Goal: Task Accomplishment & Management: Use online tool/utility

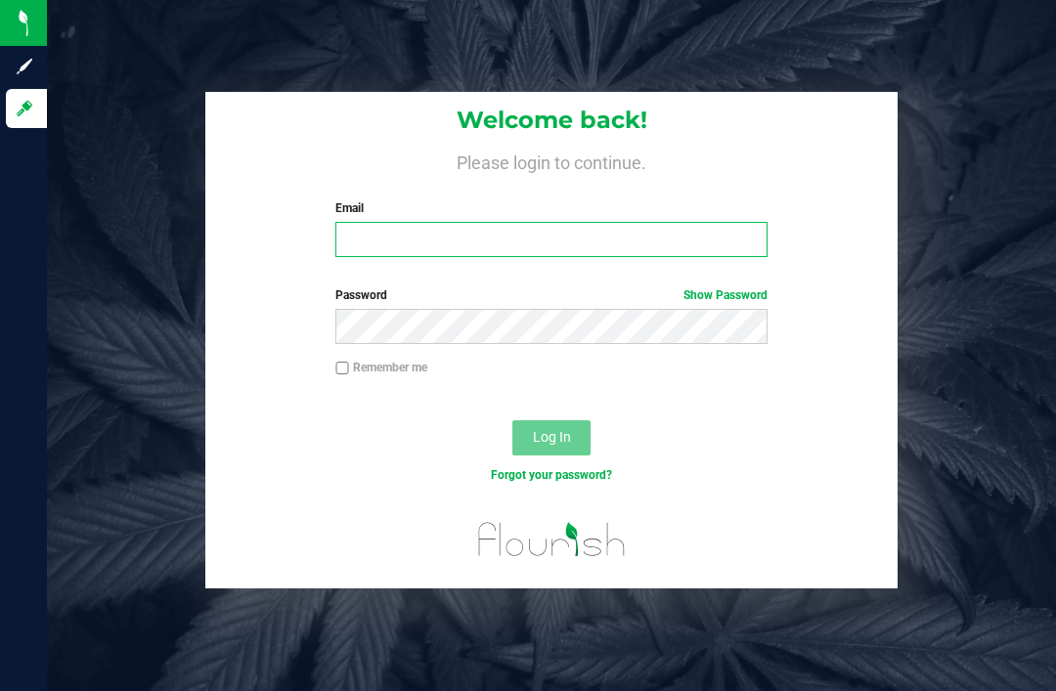
click at [512, 227] on input "Email" at bounding box center [551, 239] width 432 height 35
type input "[PERSON_NAME][EMAIL_ADDRESS][DOMAIN_NAME]"
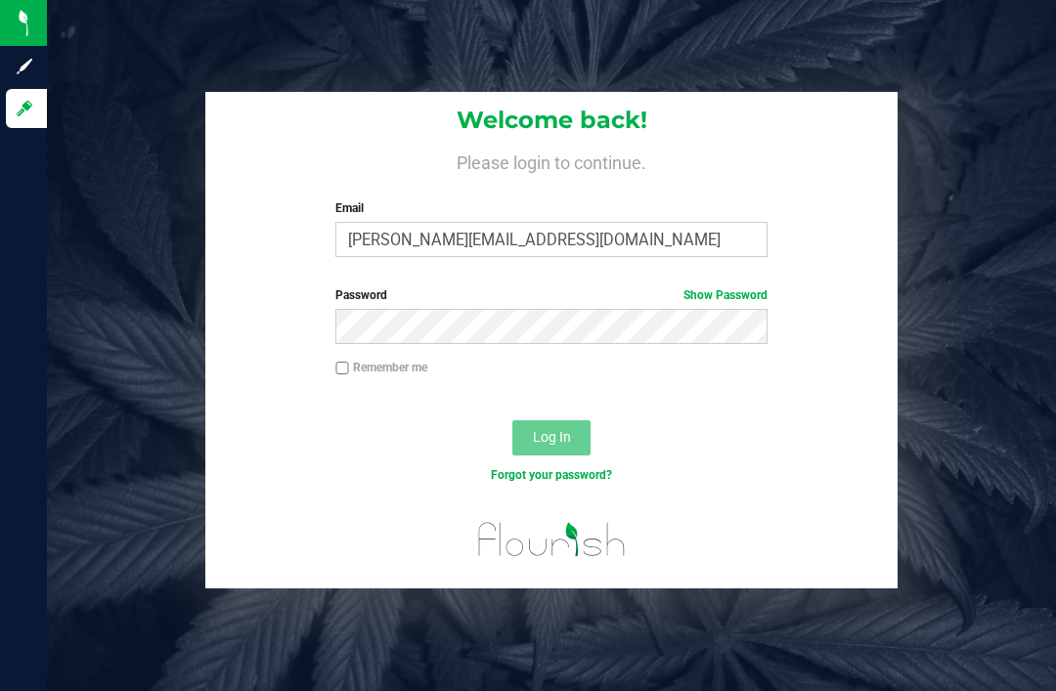
click at [552, 421] on button "Log In" at bounding box center [551, 438] width 78 height 35
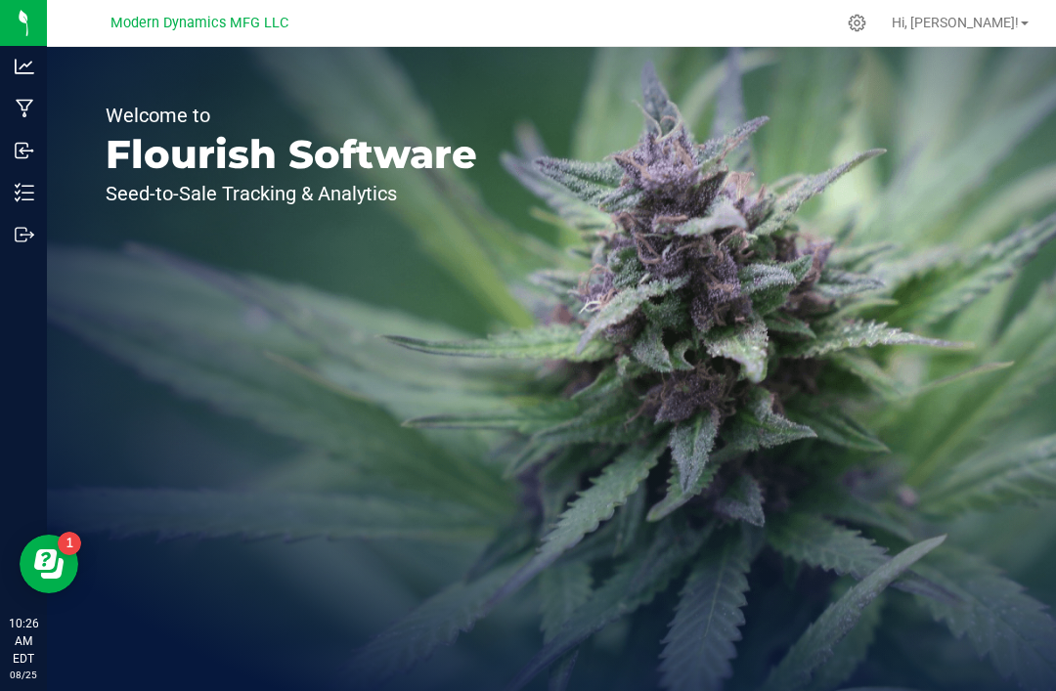
click at [26, 106] on icon at bounding box center [25, 109] width 19 height 20
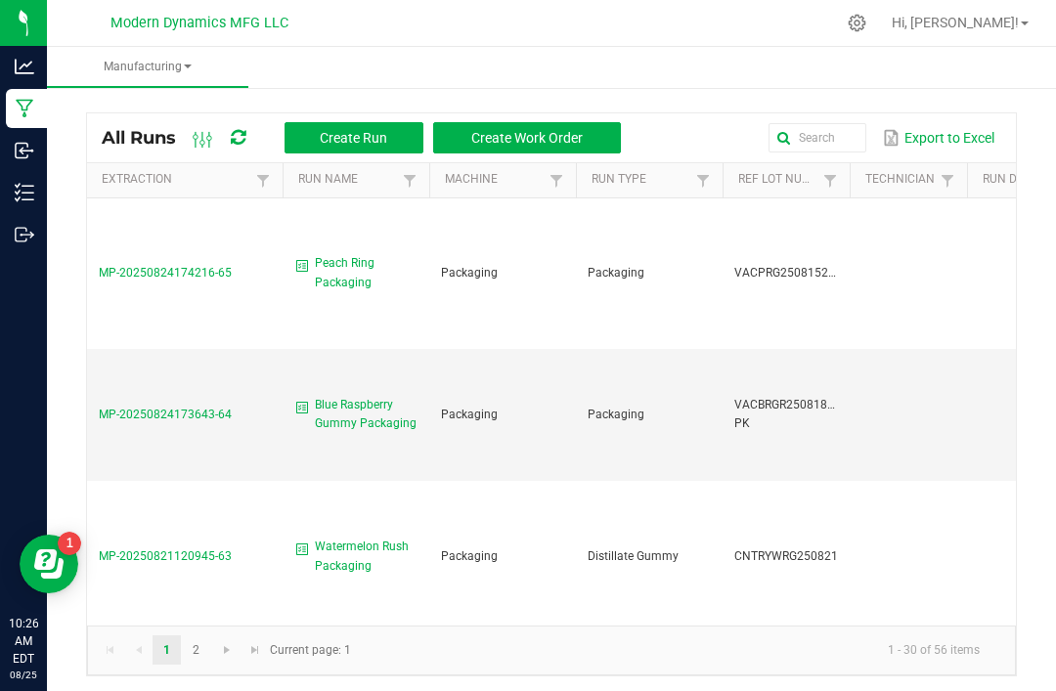
click at [419, 306] on td "Peach Ring Packaging" at bounding box center [356, 274] width 147 height 151
